Goal: Task Accomplishment & Management: Manage account settings

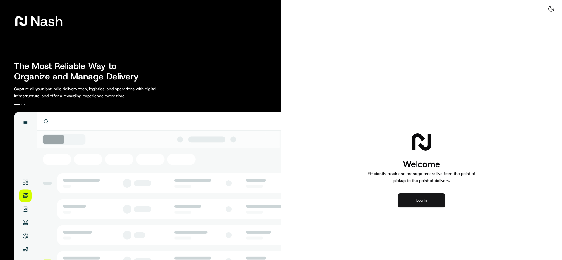
click at [420, 200] on button "Log in" at bounding box center [421, 201] width 47 height 14
